Goal: Task Accomplishment & Management: Manage account settings

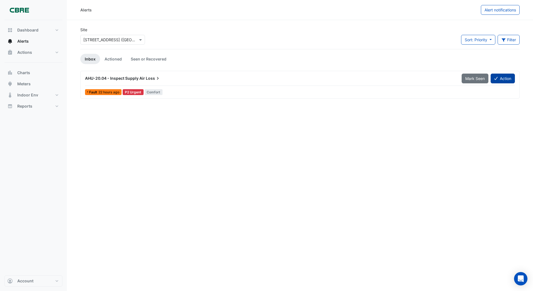
click at [500, 80] on button "Action" at bounding box center [503, 79] width 24 height 10
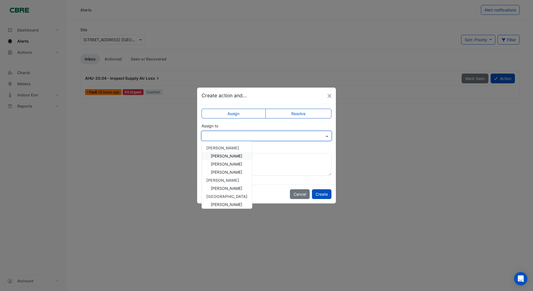
click at [205, 135] on input "text" at bounding box center [261, 136] width 113 height 6
click at [218, 163] on span "[PERSON_NAME]" at bounding box center [227, 164] width 32 height 5
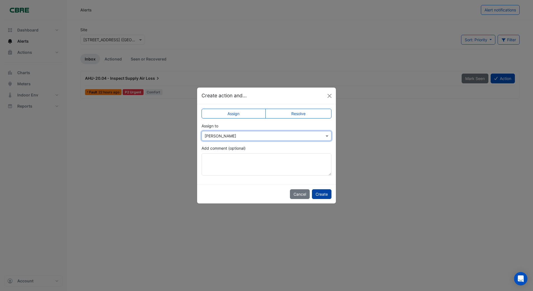
click at [321, 193] on button "Create" at bounding box center [322, 194] width 20 height 10
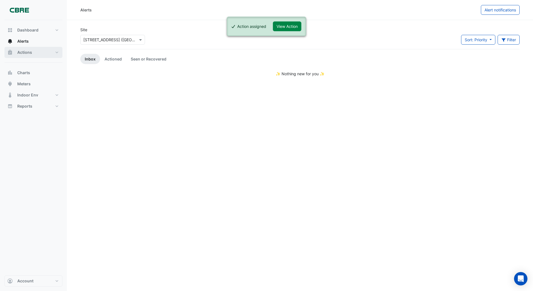
click at [26, 52] on span "Actions" at bounding box center [24, 53] width 15 height 6
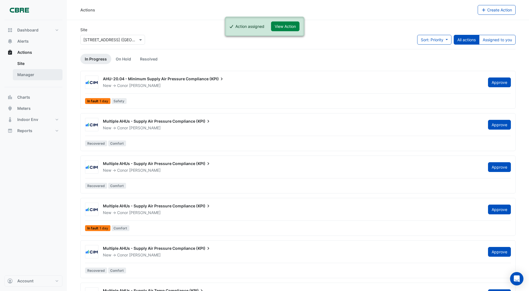
click at [26, 74] on link "Manager" at bounding box center [38, 74] width 50 height 11
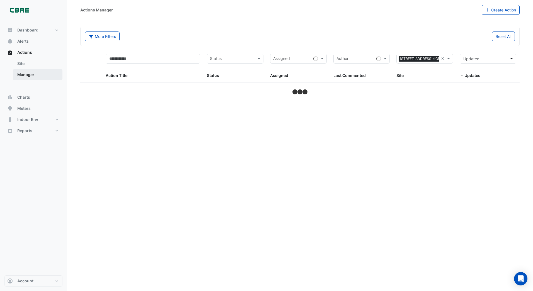
select select "***"
